Goal: Information Seeking & Learning: Learn about a topic

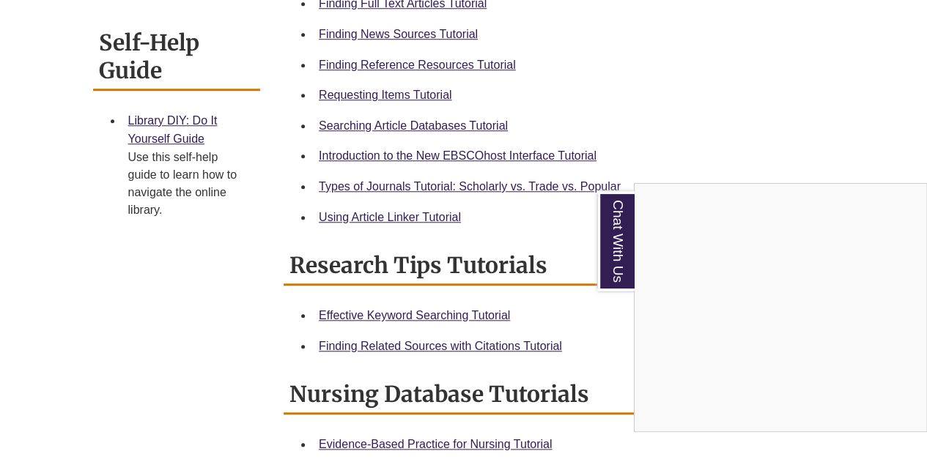
scroll to position [601, 0]
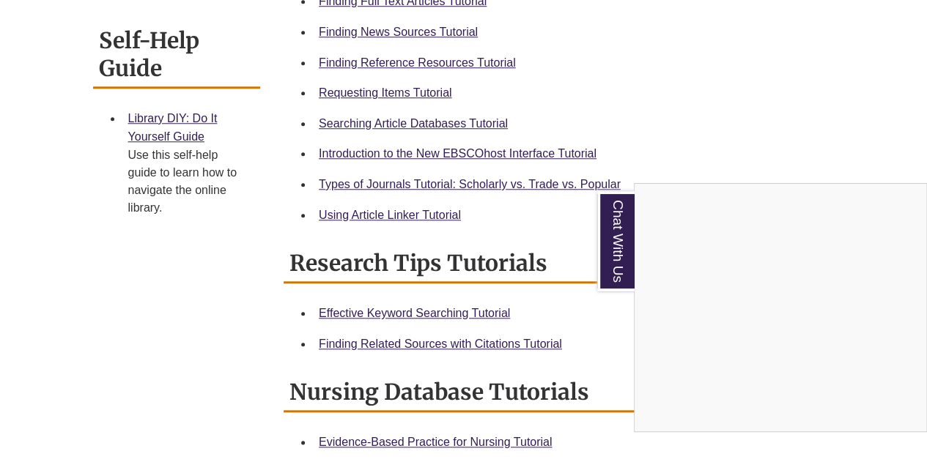
click at [385, 99] on div "Chat With Us" at bounding box center [463, 231] width 927 height 462
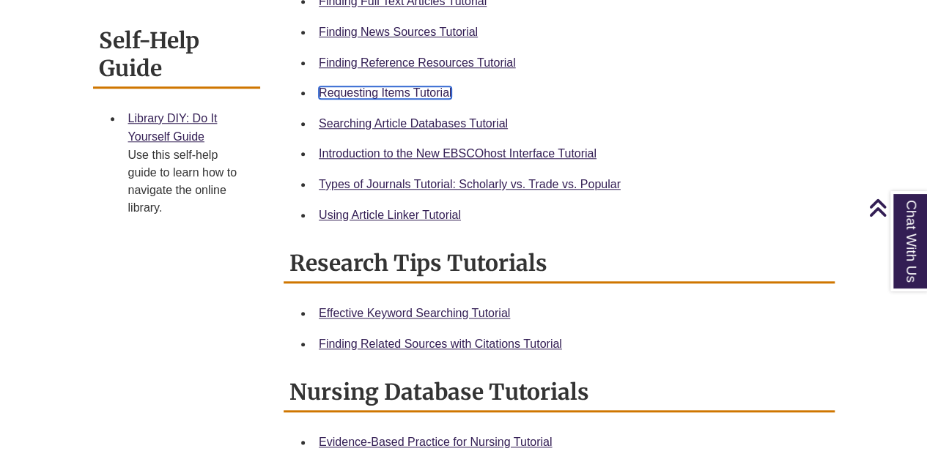
click at [399, 95] on link "Requesting Items Tutorial" at bounding box center [385, 92] width 133 height 12
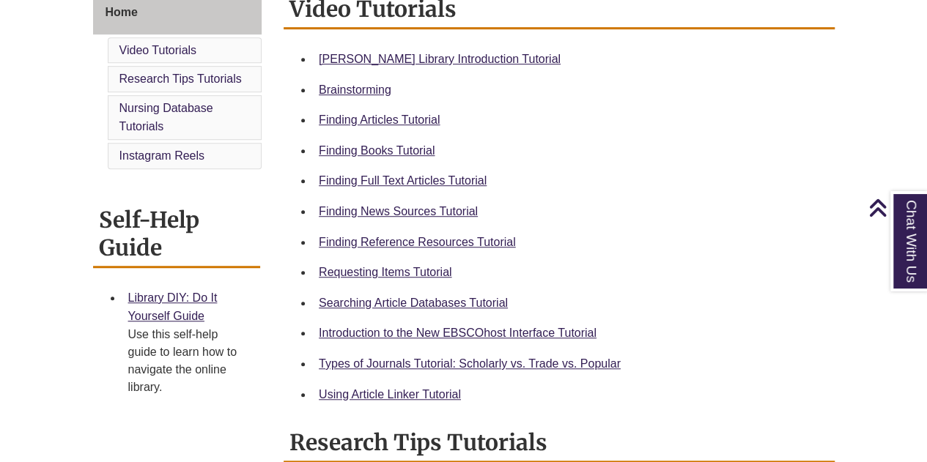
scroll to position [422, 0]
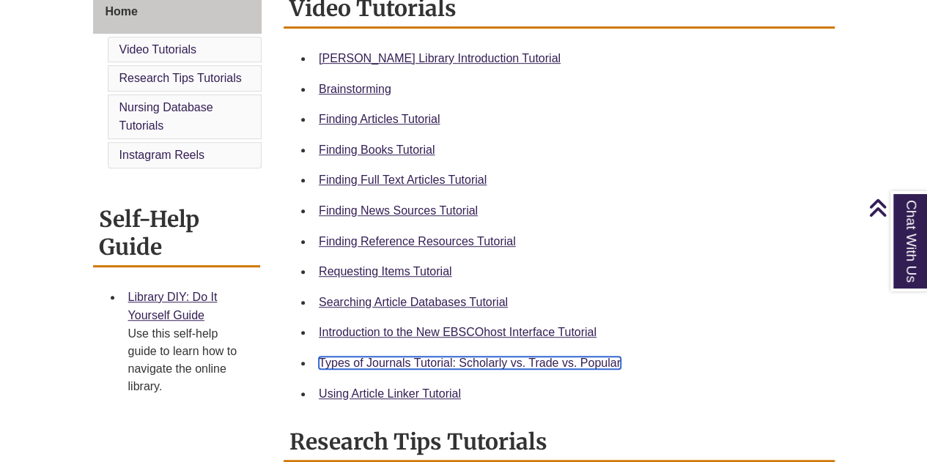
click at [418, 365] on link "Types of Journals Tutorial: Scholarly vs. Trade vs. Popular" at bounding box center [470, 363] width 302 height 12
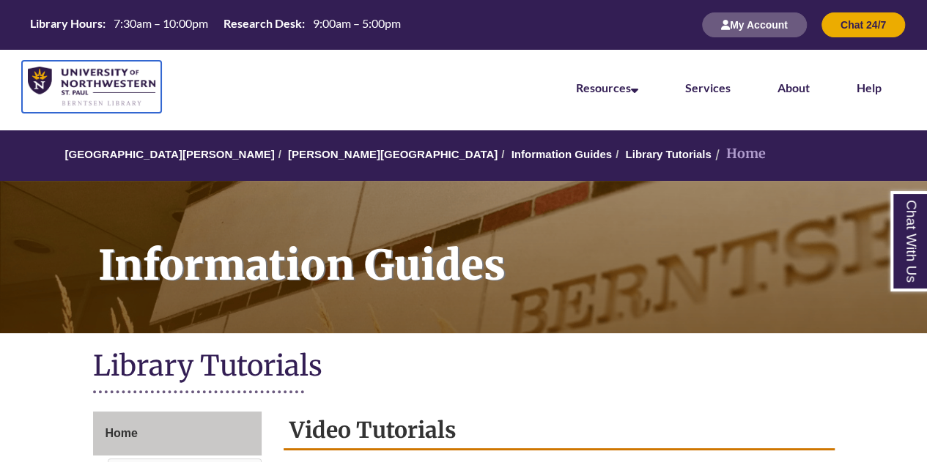
click at [114, 87] on img at bounding box center [92, 87] width 128 height 40
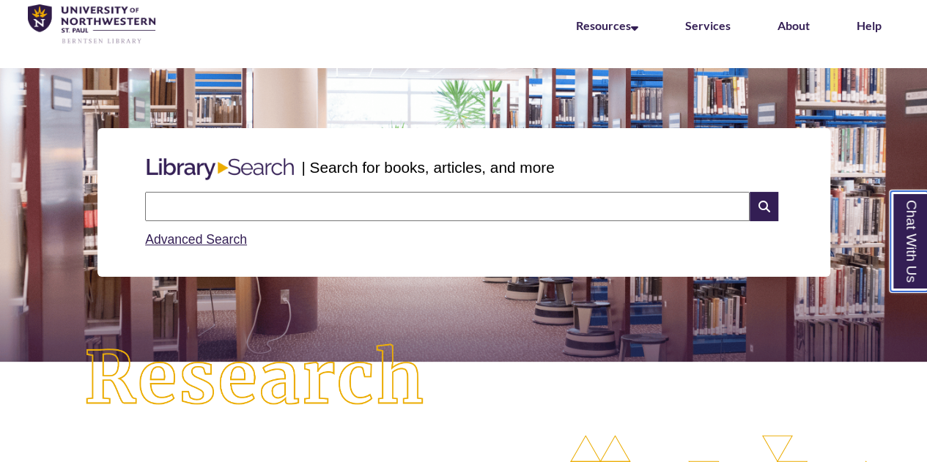
scroll to position [61, 0]
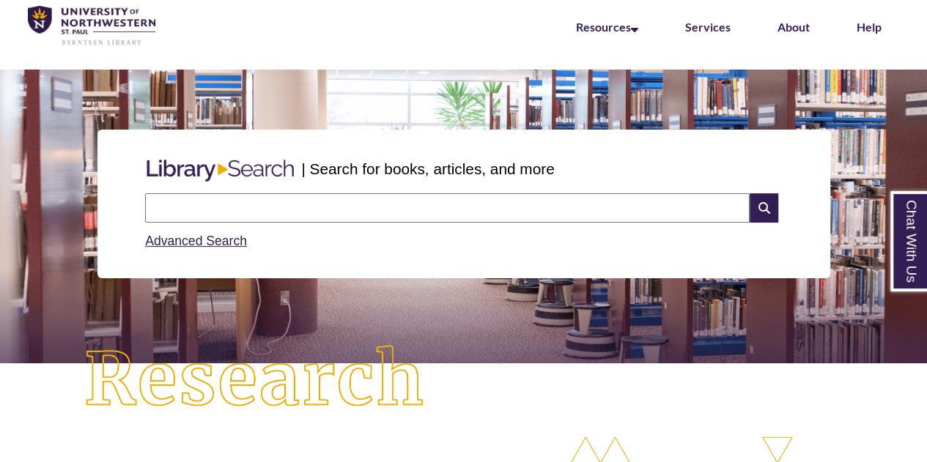
click at [385, 200] on input "text" at bounding box center [447, 207] width 605 height 29
click at [185, 242] on link "Advanced Search" at bounding box center [196, 241] width 102 height 15
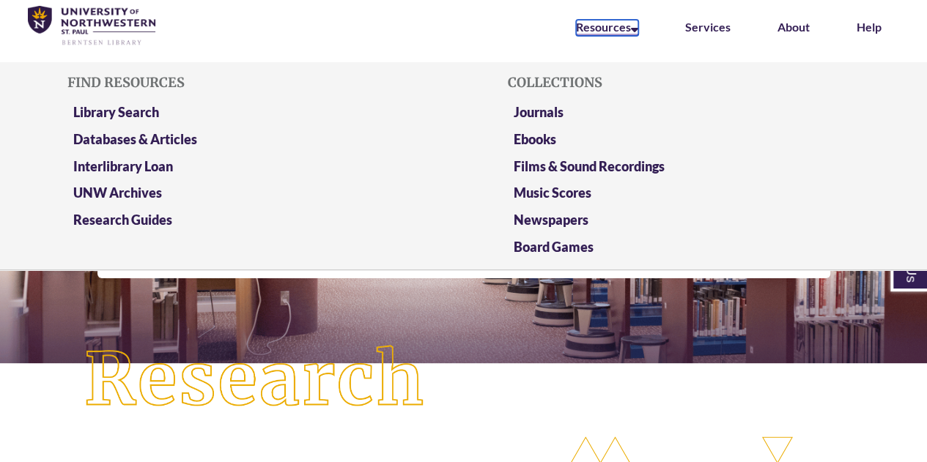
click at [635, 32] on icon at bounding box center [634, 27] width 7 height 12
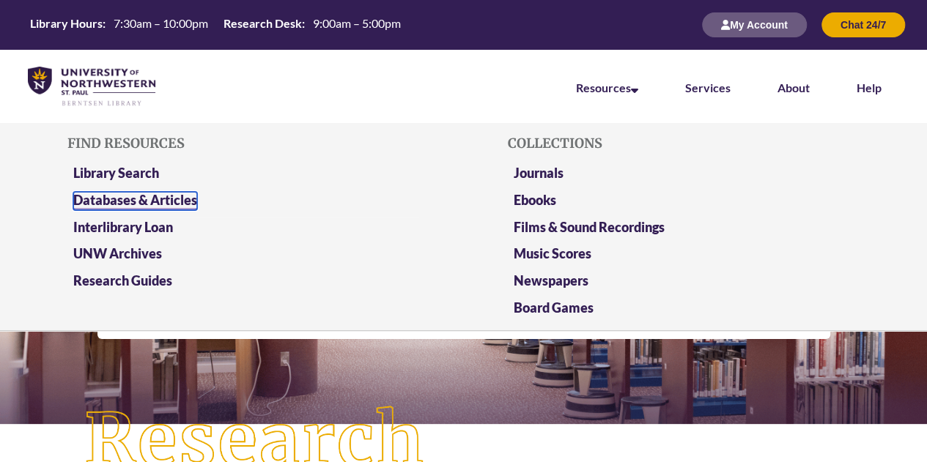
click at [166, 201] on link "Databases & Articles" at bounding box center [135, 201] width 124 height 18
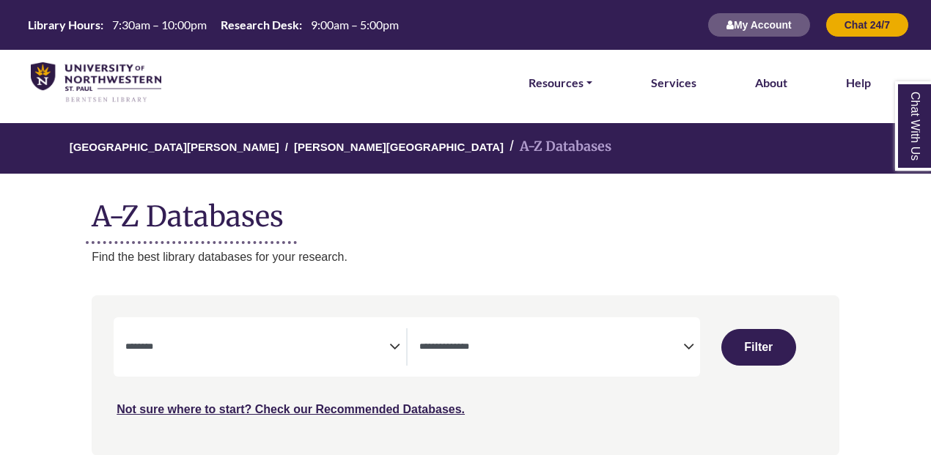
select select "Database Subject Filter"
select select "Database Types Filter"
select select "Database Subject Filter"
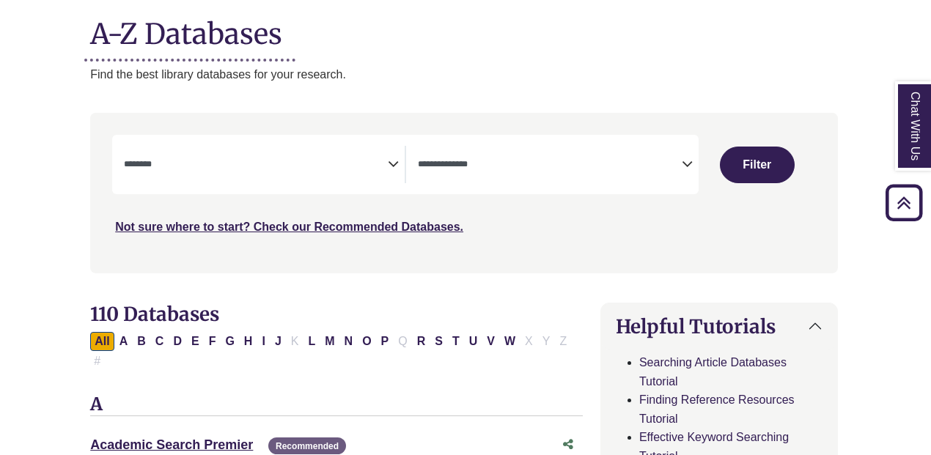
scroll to position [182, 1]
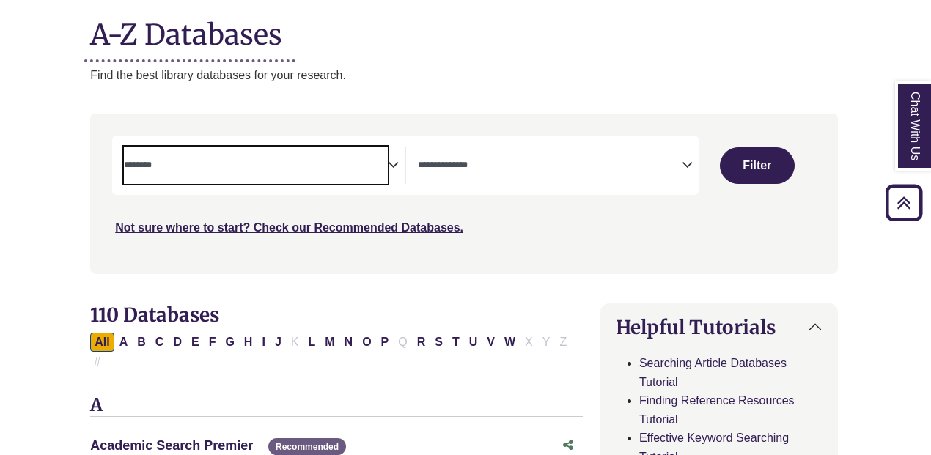
click at [385, 166] on textarea "Search" at bounding box center [256, 166] width 264 height 12
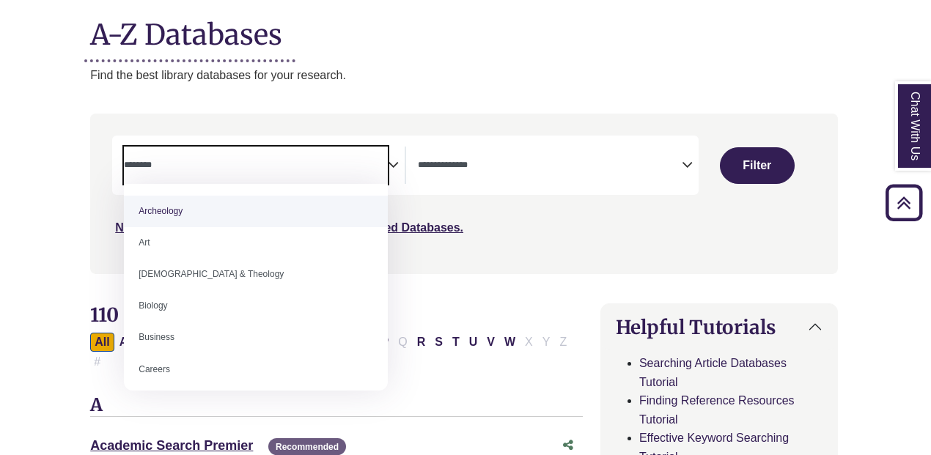
click at [385, 166] on textarea "Search" at bounding box center [256, 166] width 264 height 12
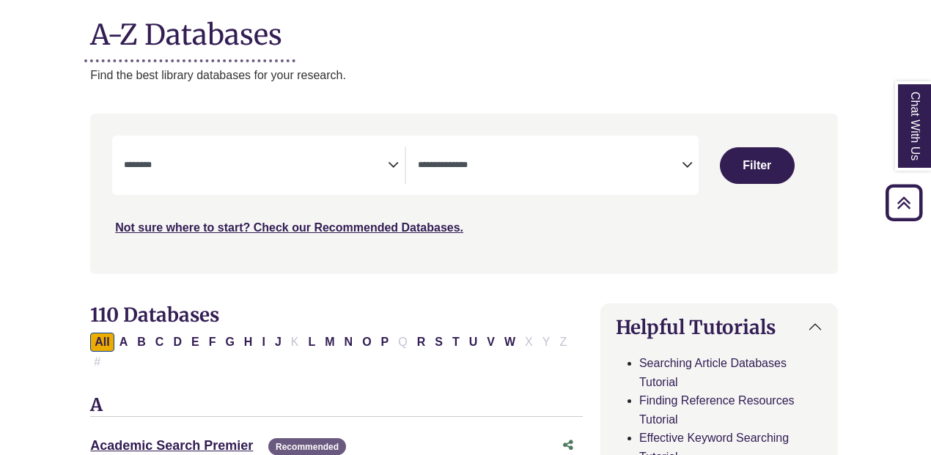
click at [684, 167] on icon "Search filters" at bounding box center [687, 163] width 11 height 22
click at [682, 166] on icon "Search filters" at bounding box center [687, 163] width 11 height 22
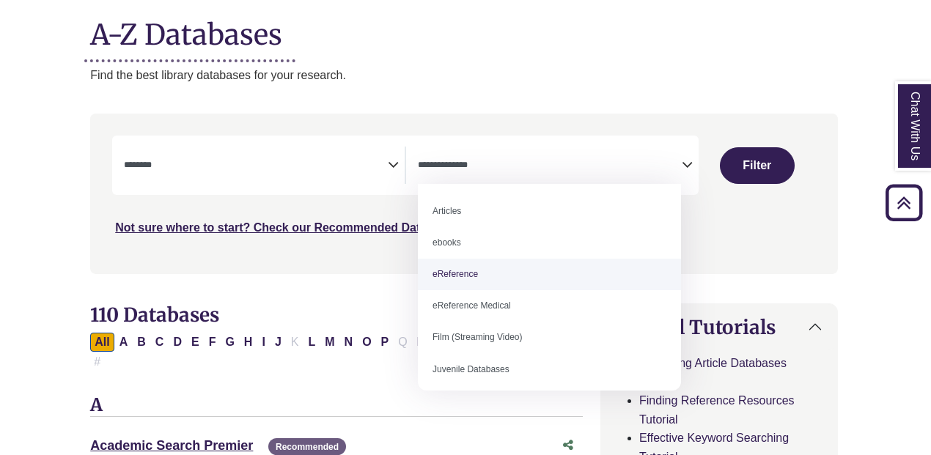
select select "*****"
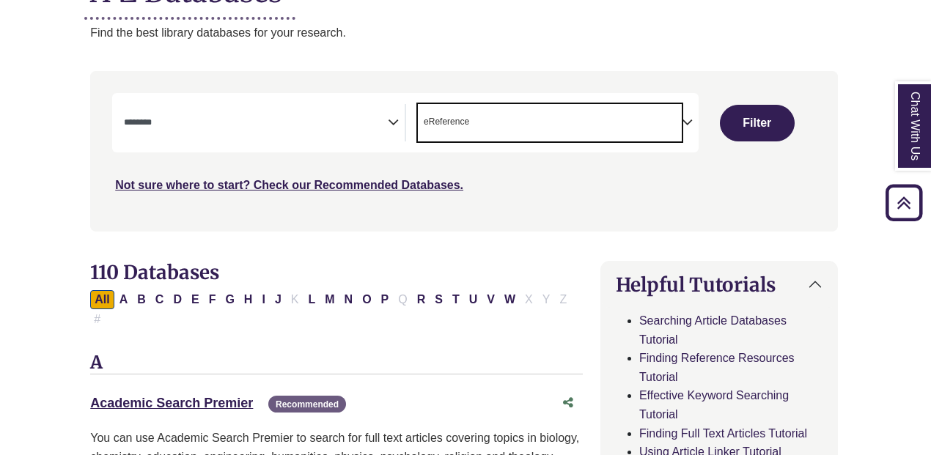
scroll to position [199, 1]
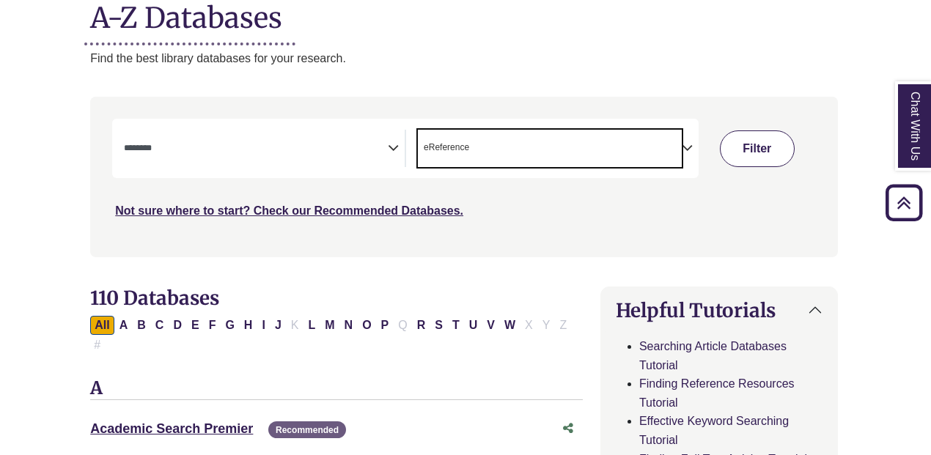
click at [783, 151] on button "Filter" at bounding box center [757, 148] width 75 height 37
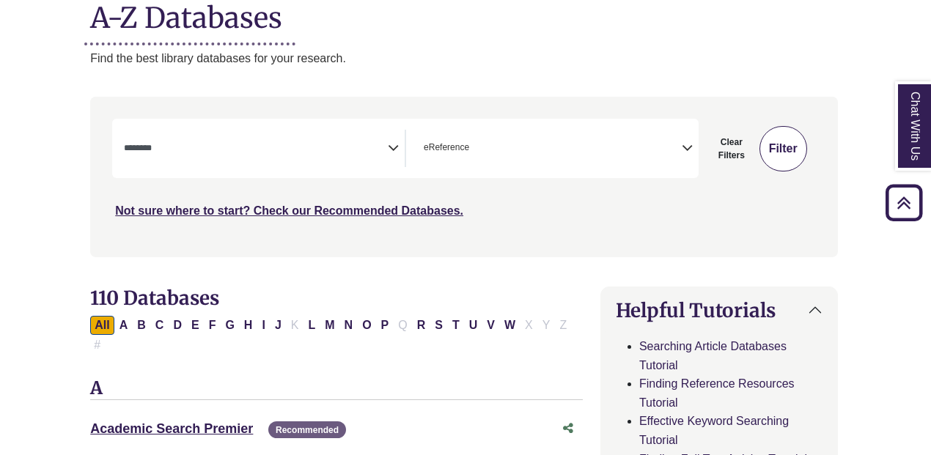
select select "Database Subject Filter"
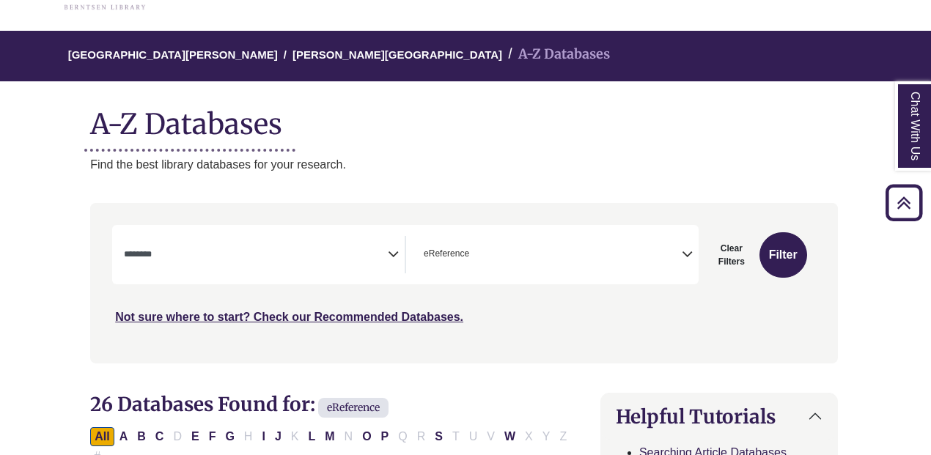
scroll to position [0, 1]
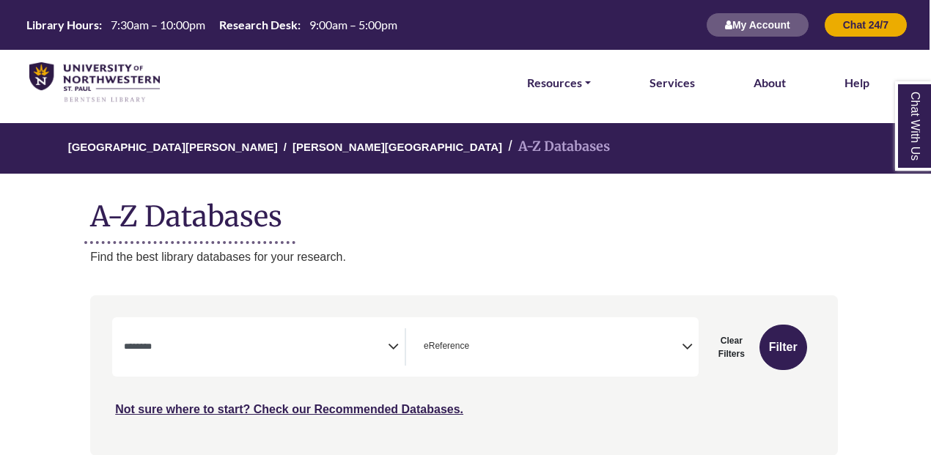
click at [68, 78] on img at bounding box center [94, 82] width 130 height 41
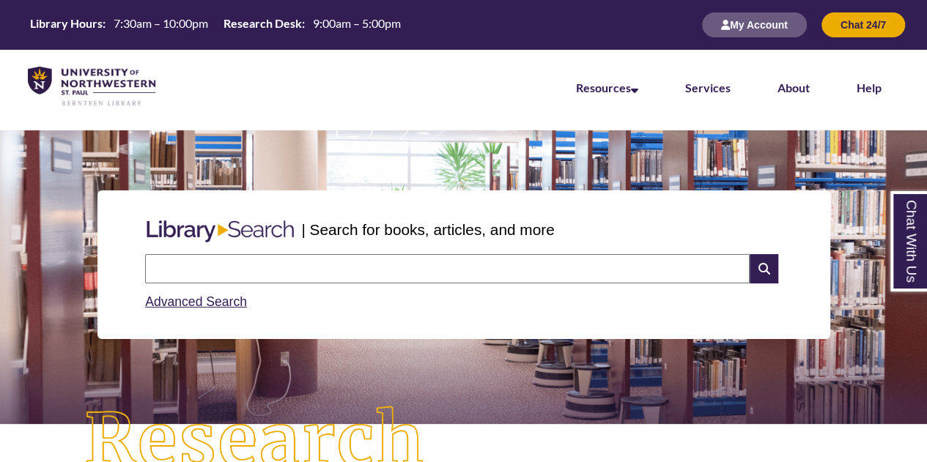
click at [406, 256] on input "text" at bounding box center [447, 268] width 605 height 29
type input "**********"
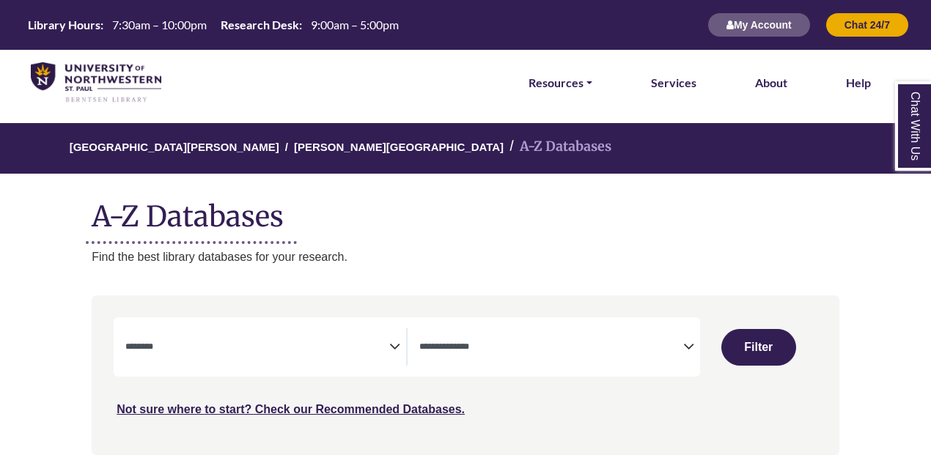
select select "Database Subject Filter"
select select "Database Types Filter"
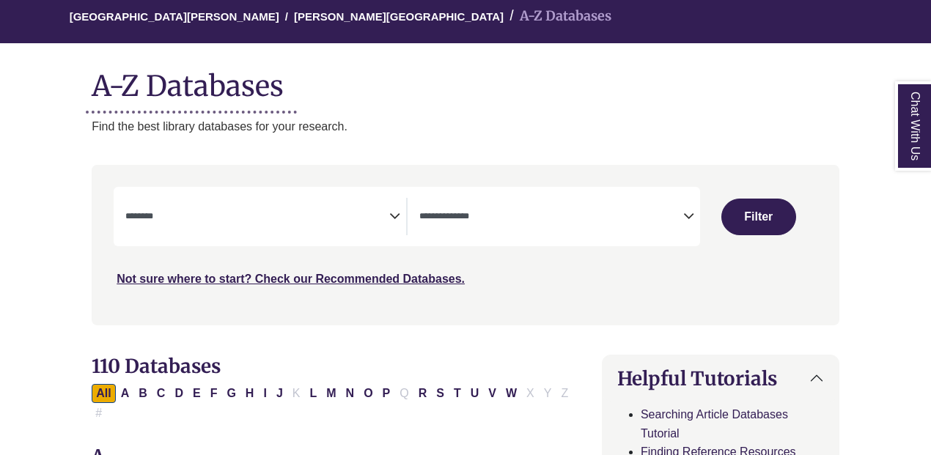
scroll to position [133, 0]
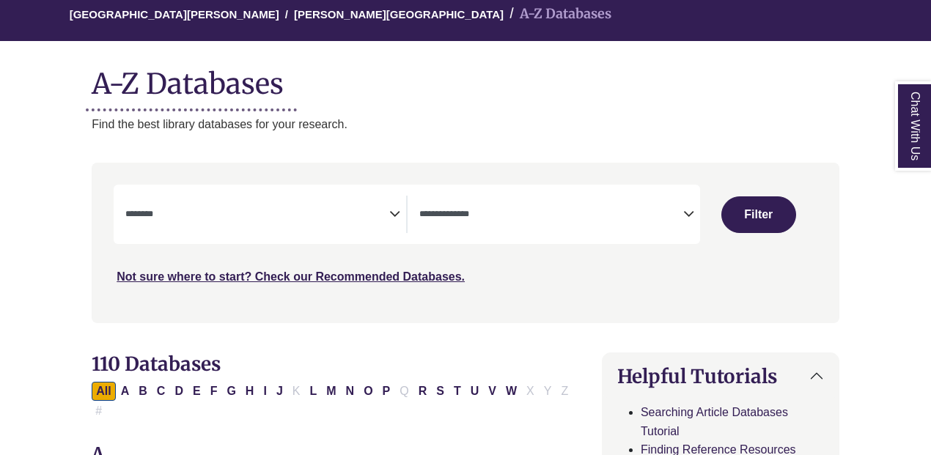
click at [394, 222] on div "**********" at bounding box center [265, 214] width 281 height 37
click at [396, 213] on icon "Search filters" at bounding box center [394, 212] width 11 height 22
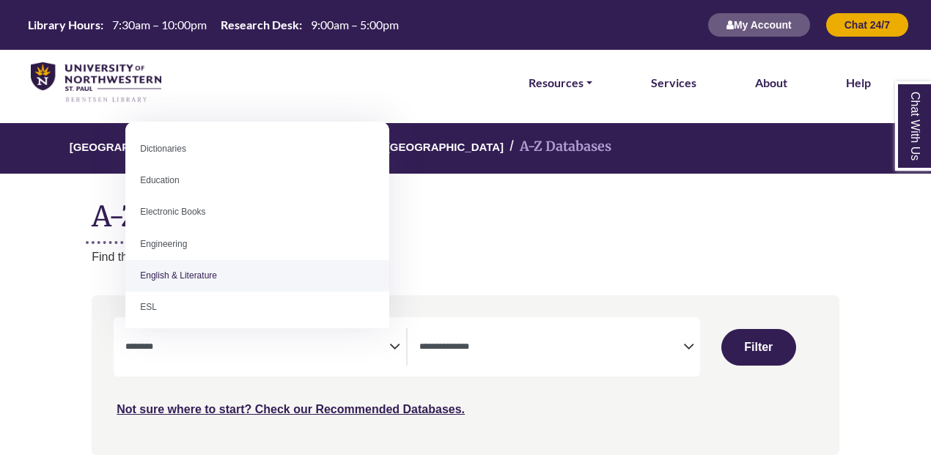
scroll to position [374, 0]
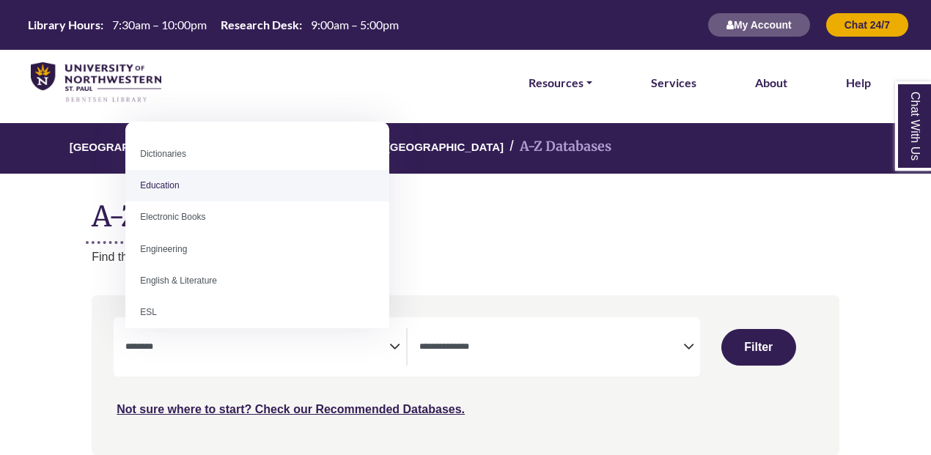
select select "*****"
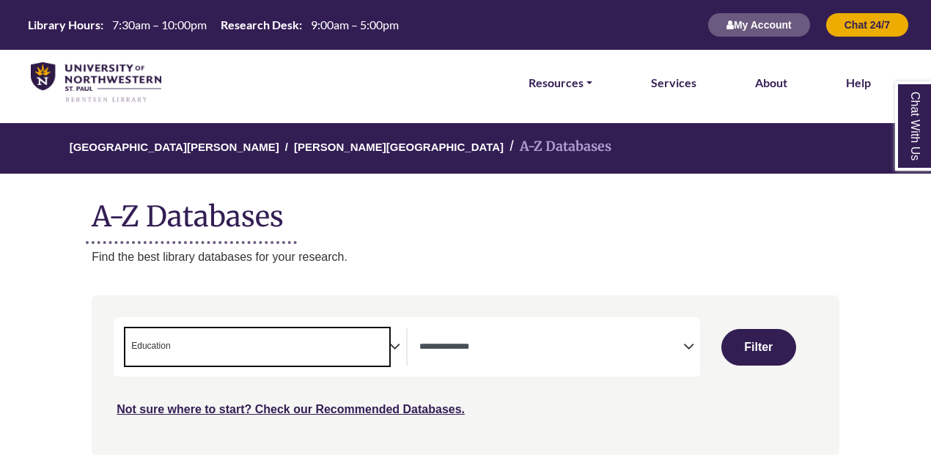
click at [395, 342] on icon "Search filters" at bounding box center [394, 344] width 11 height 22
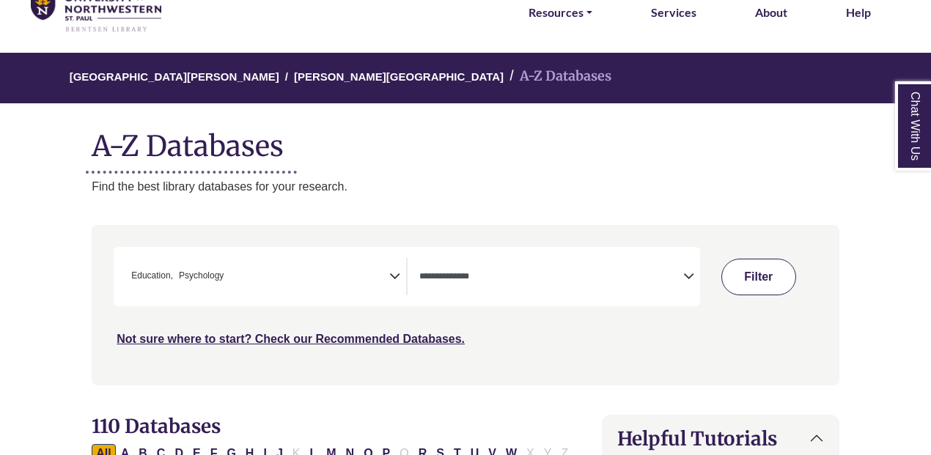
click at [745, 262] on button "Filter" at bounding box center [758, 277] width 75 height 37
select select "Database Types Filter"
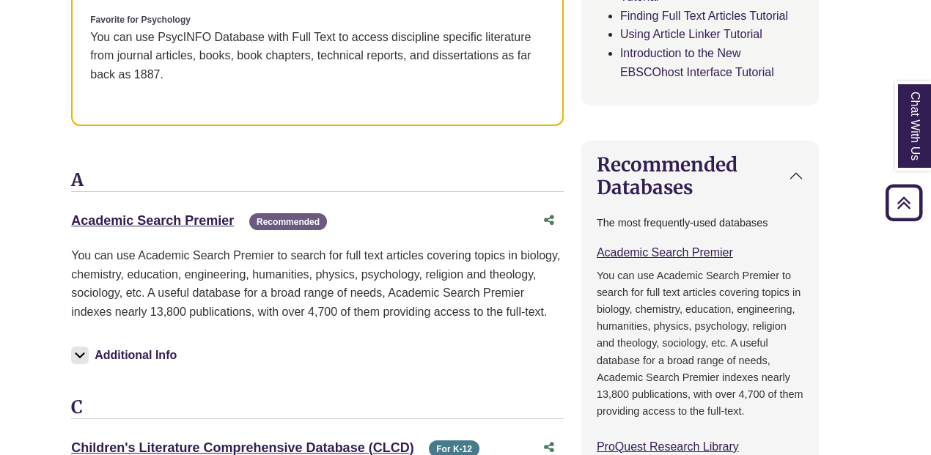
scroll to position [1042, 21]
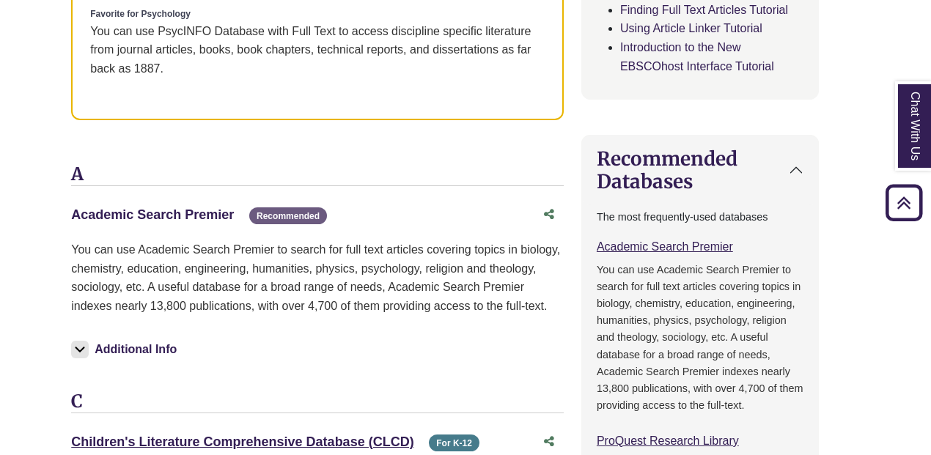
click at [191, 207] on link "Academic Search Premier This link opens in a new window" at bounding box center [152, 214] width 163 height 15
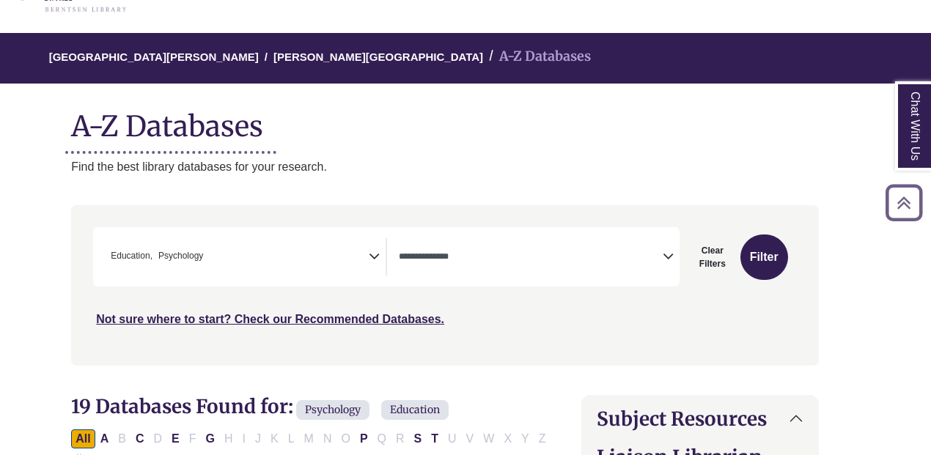
scroll to position [89, 21]
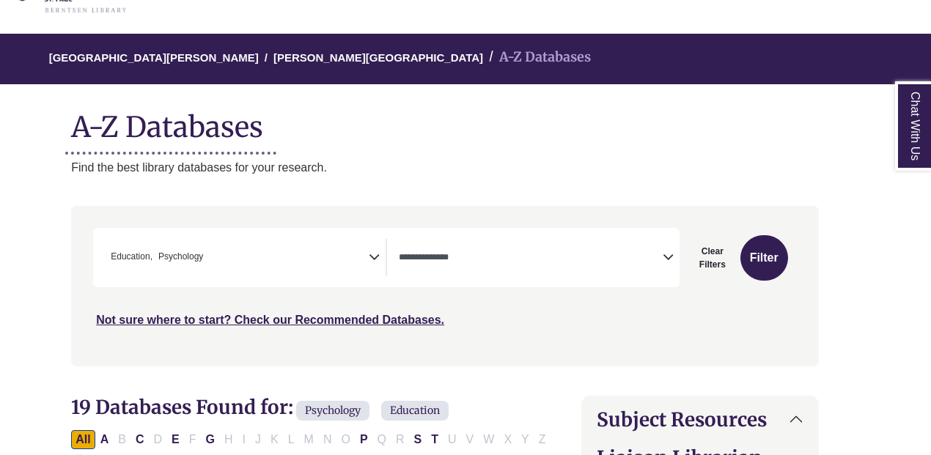
click at [374, 254] on icon "Search filters" at bounding box center [374, 255] width 11 height 22
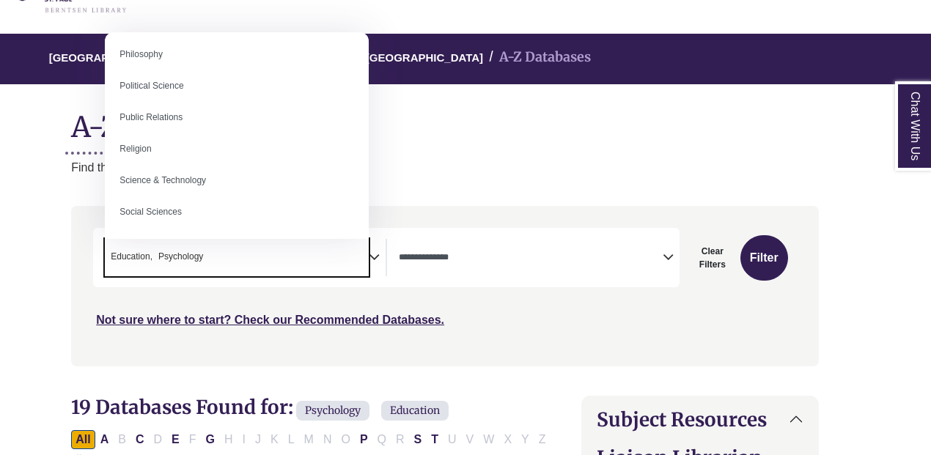
scroll to position [1304, 0]
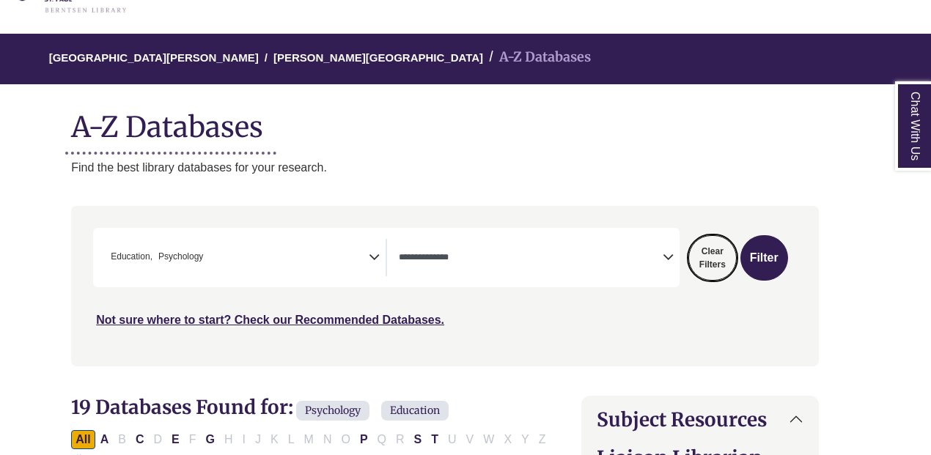
click at [715, 249] on button "Clear Filters" at bounding box center [712, 257] width 48 height 45
select select "Database Subject Filter"
select select "Database Types Filter"
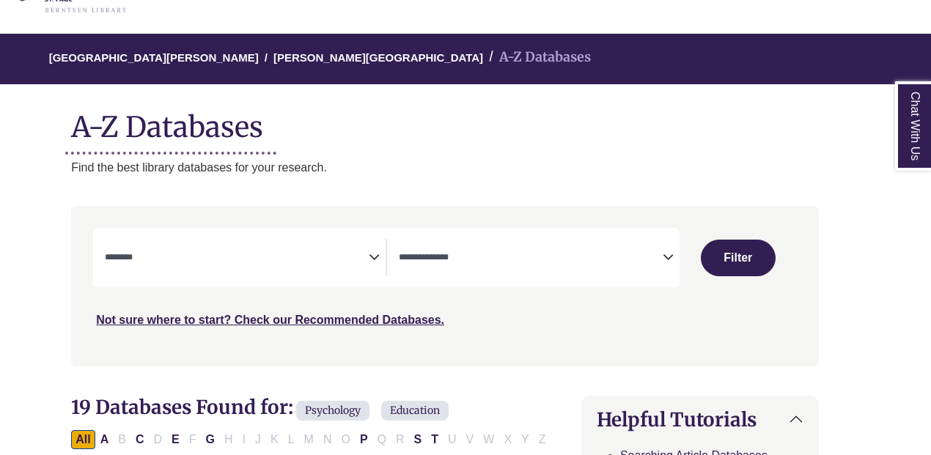
select select "Database Subject Filter"
select select "Database Types Filter"
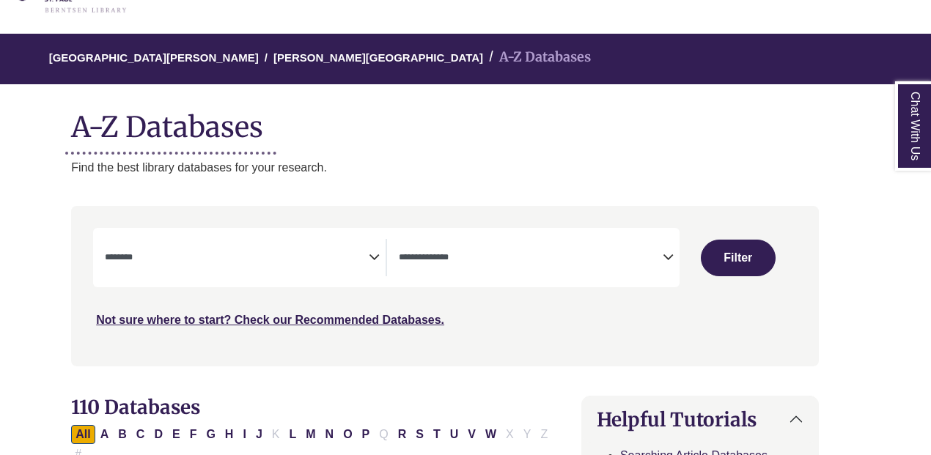
click at [371, 253] on icon "Search filters" at bounding box center [374, 255] width 11 height 22
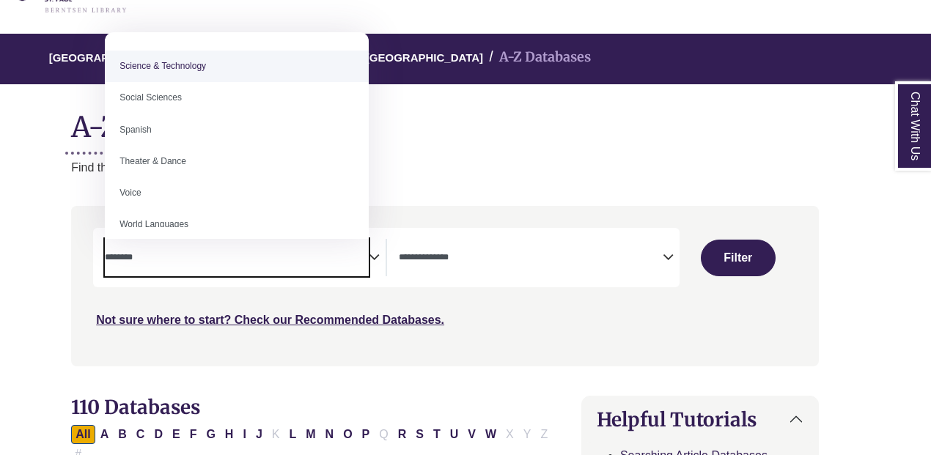
scroll to position [1304, 0]
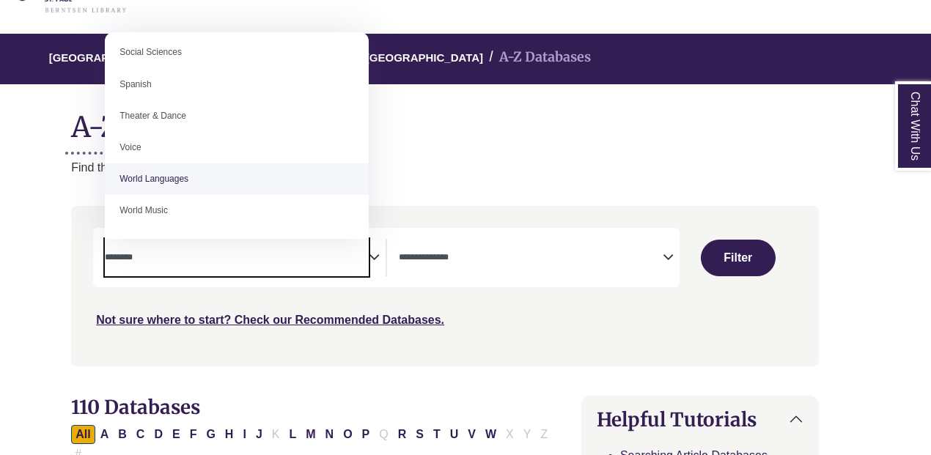
click at [513, 378] on div "**********" at bounding box center [444, 297] width 765 height 182
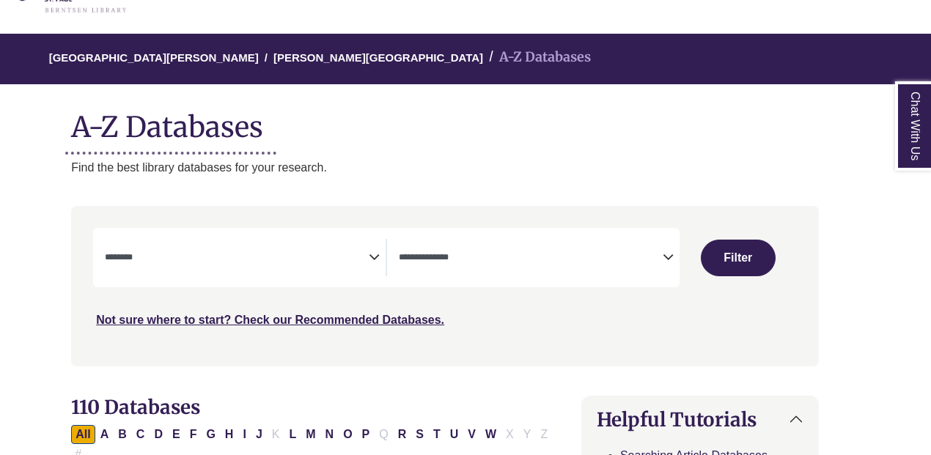
click at [540, 247] on span "Search filters" at bounding box center [531, 257] width 264 height 37
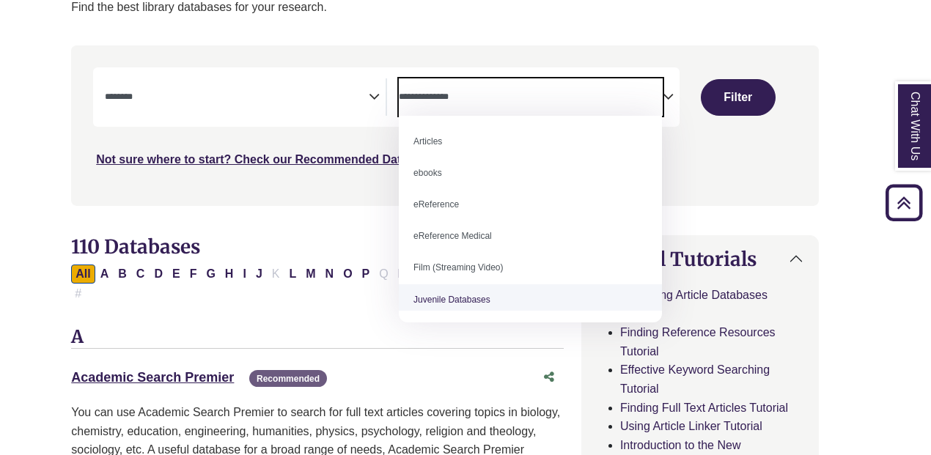
scroll to position [2, 0]
click at [200, 370] on link "Academic Search Premier This link opens in a new window" at bounding box center [152, 377] width 163 height 15
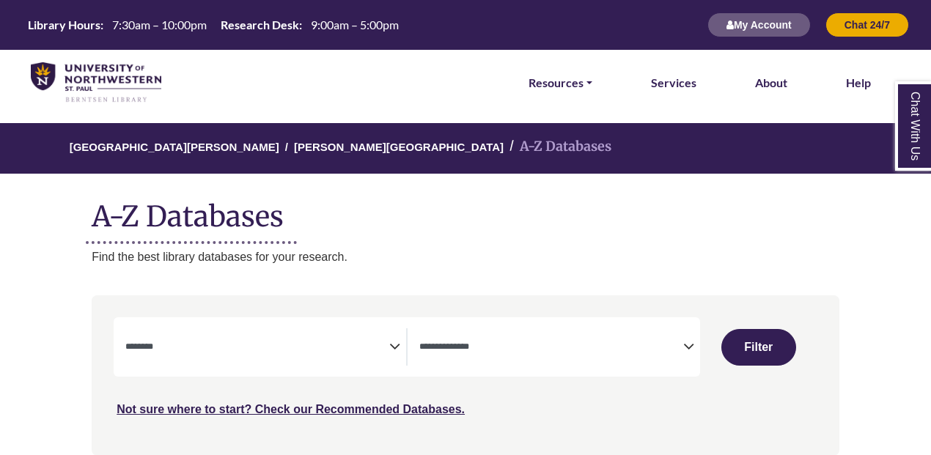
select select "Database Subject Filter"
select select "Database Types Filter"
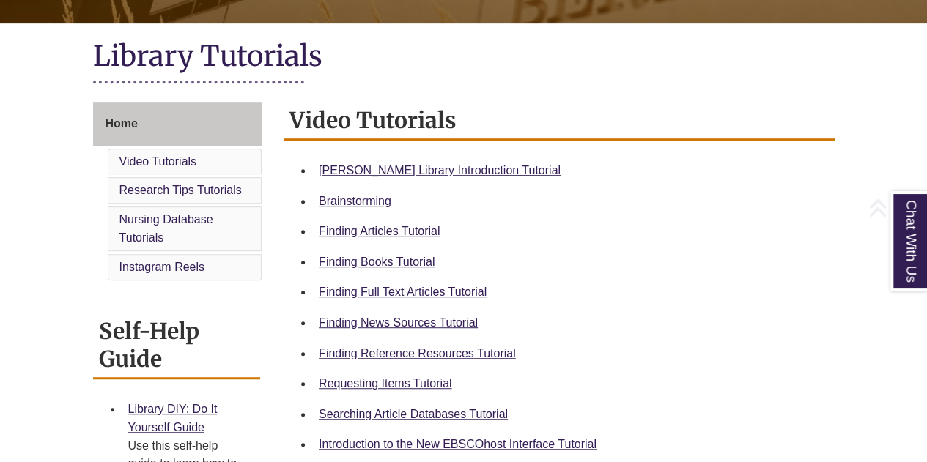
scroll to position [384, 0]
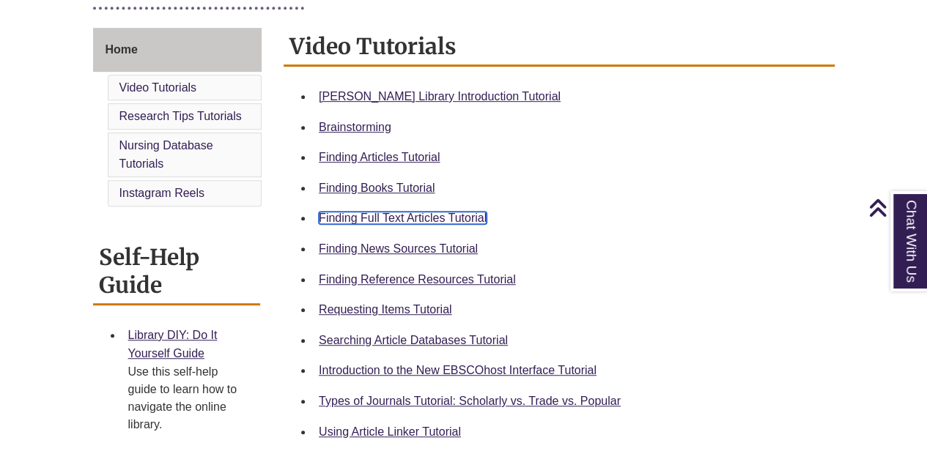
click at [407, 212] on link "Finding Full Text Articles Tutorial" at bounding box center [403, 218] width 168 height 12
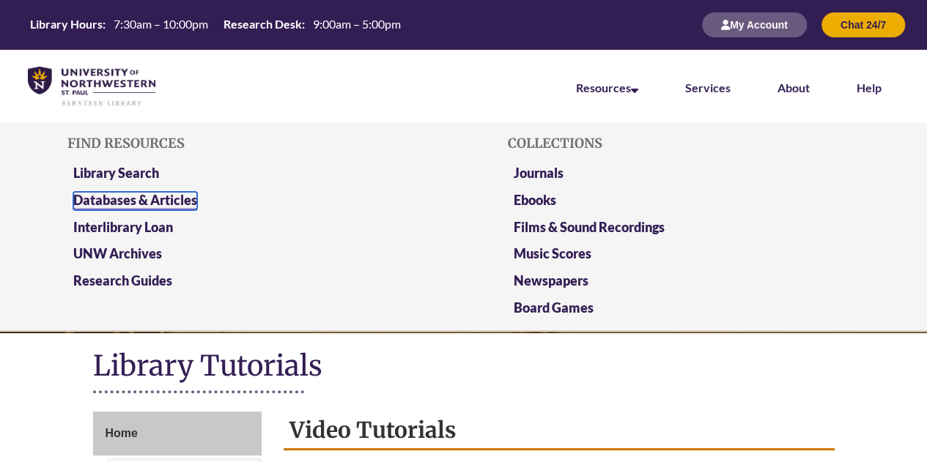
click at [158, 201] on link "Databases & Articles" at bounding box center [135, 201] width 124 height 18
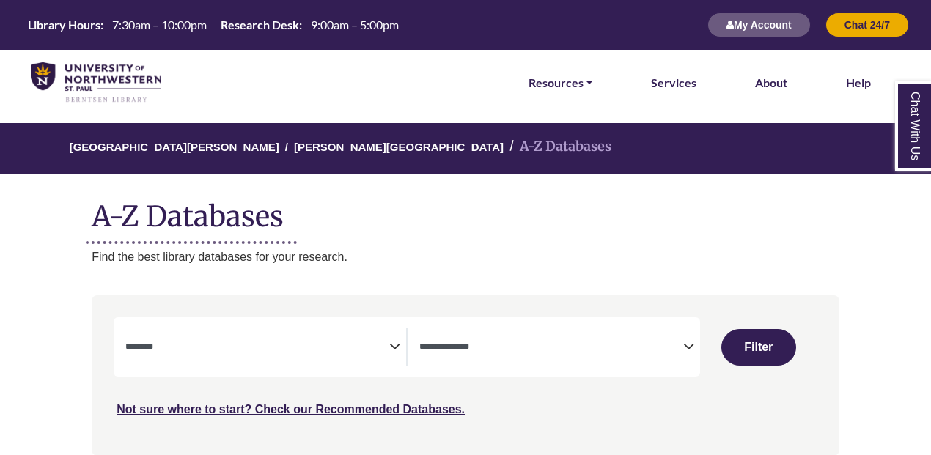
select select "Database Subject Filter"
select select "Database Types Filter"
select select "Database Subject Filter"
select select "Database Types Filter"
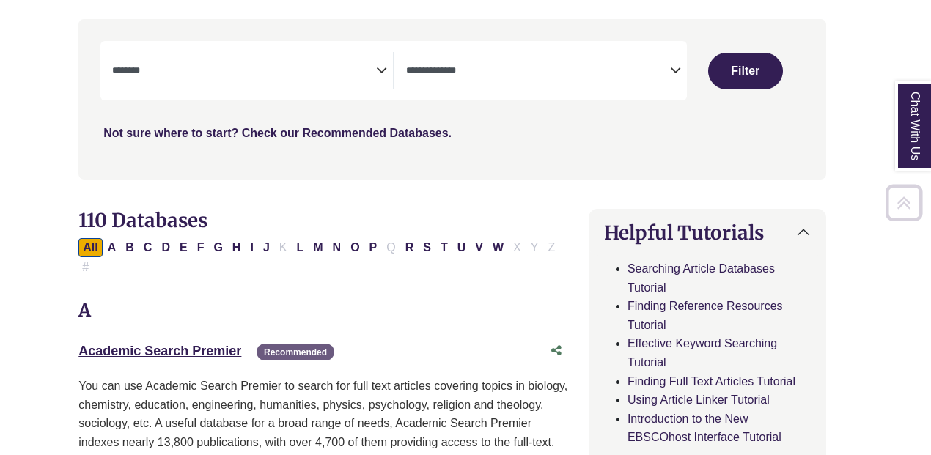
scroll to position [292, 12]
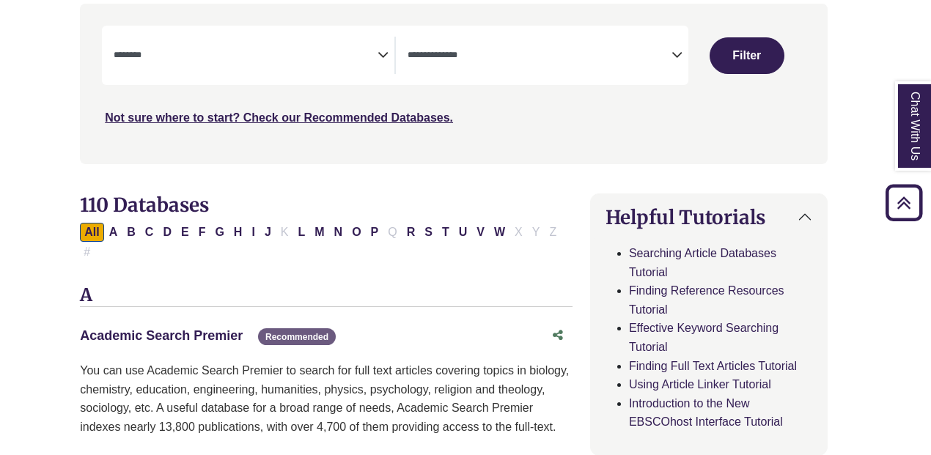
click at [157, 328] on link "Academic Search Premier This link opens in a new window" at bounding box center [161, 335] width 163 height 15
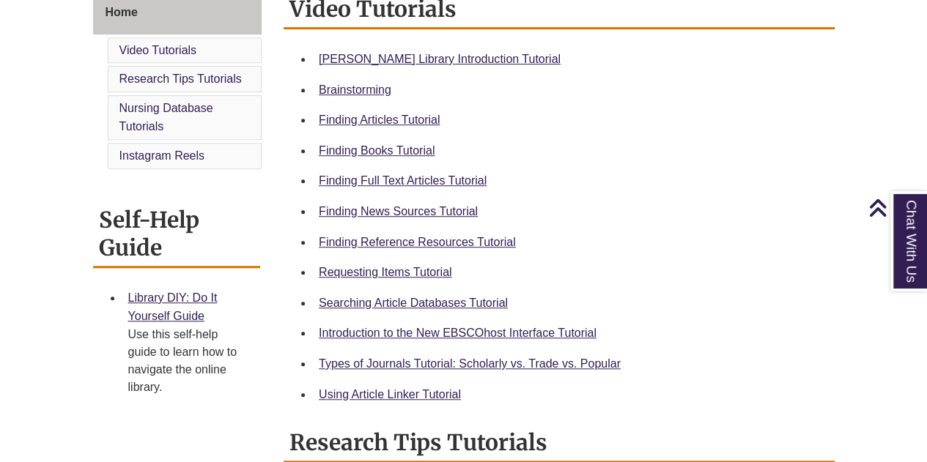
scroll to position [422, 0]
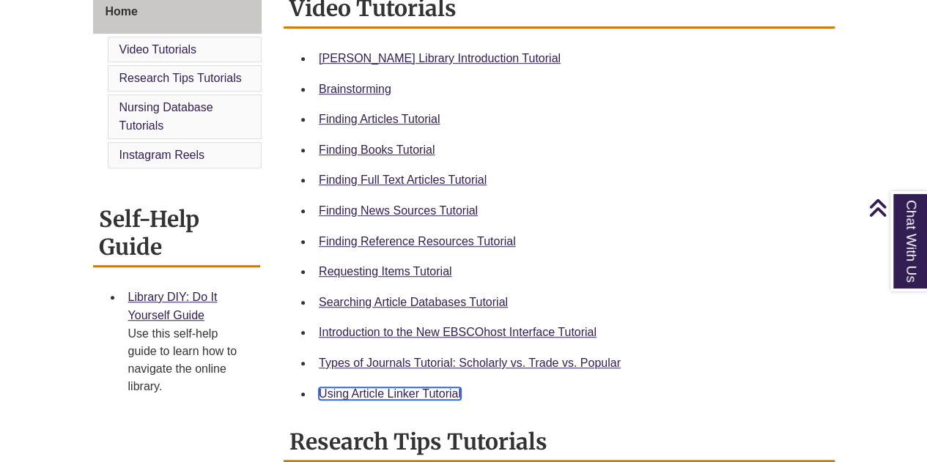
click at [434, 395] on link "Using Article Linker Tutorial" at bounding box center [390, 394] width 142 height 12
